Goal: Task Accomplishment & Management: Use online tool/utility

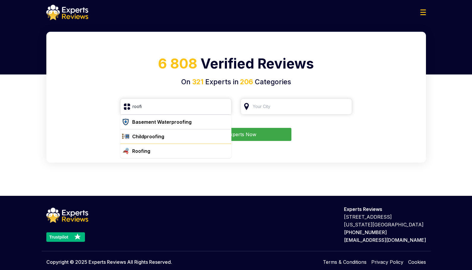
click at [163, 148] on div "Roofing" at bounding box center [179, 151] width 99 height 7
type input "Roofing"
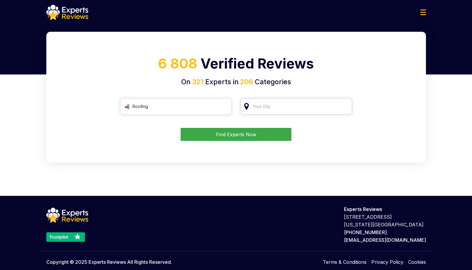
click at [272, 111] on input "search" at bounding box center [295, 107] width 111 height 16
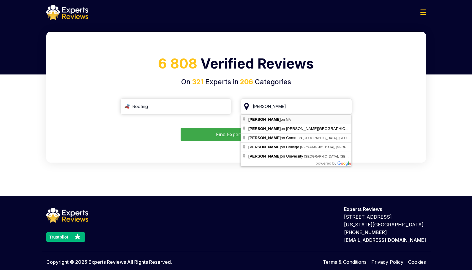
type input "[GEOGRAPHIC_DATA], [GEOGRAPHIC_DATA]"
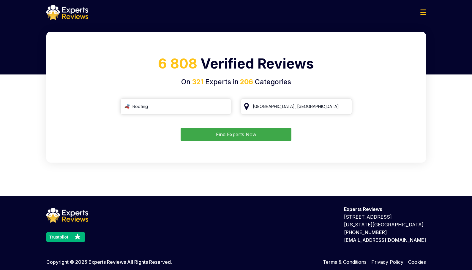
click at [243, 134] on button "Find Experts Now" at bounding box center [236, 134] width 111 height 13
